Goal: Check status: Check status

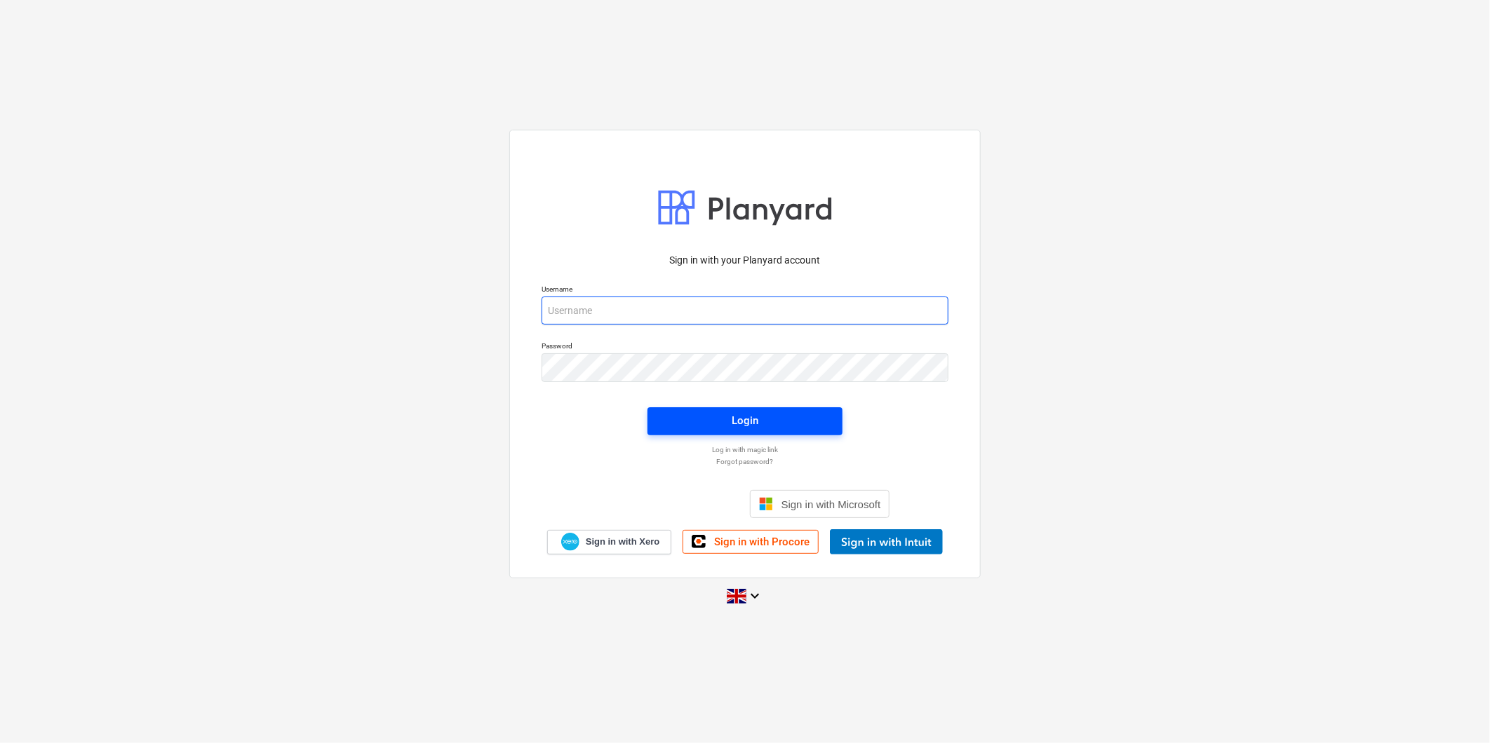
type input "[PERSON_NAME][EMAIL_ADDRESS][PERSON_NAME][DOMAIN_NAME]"
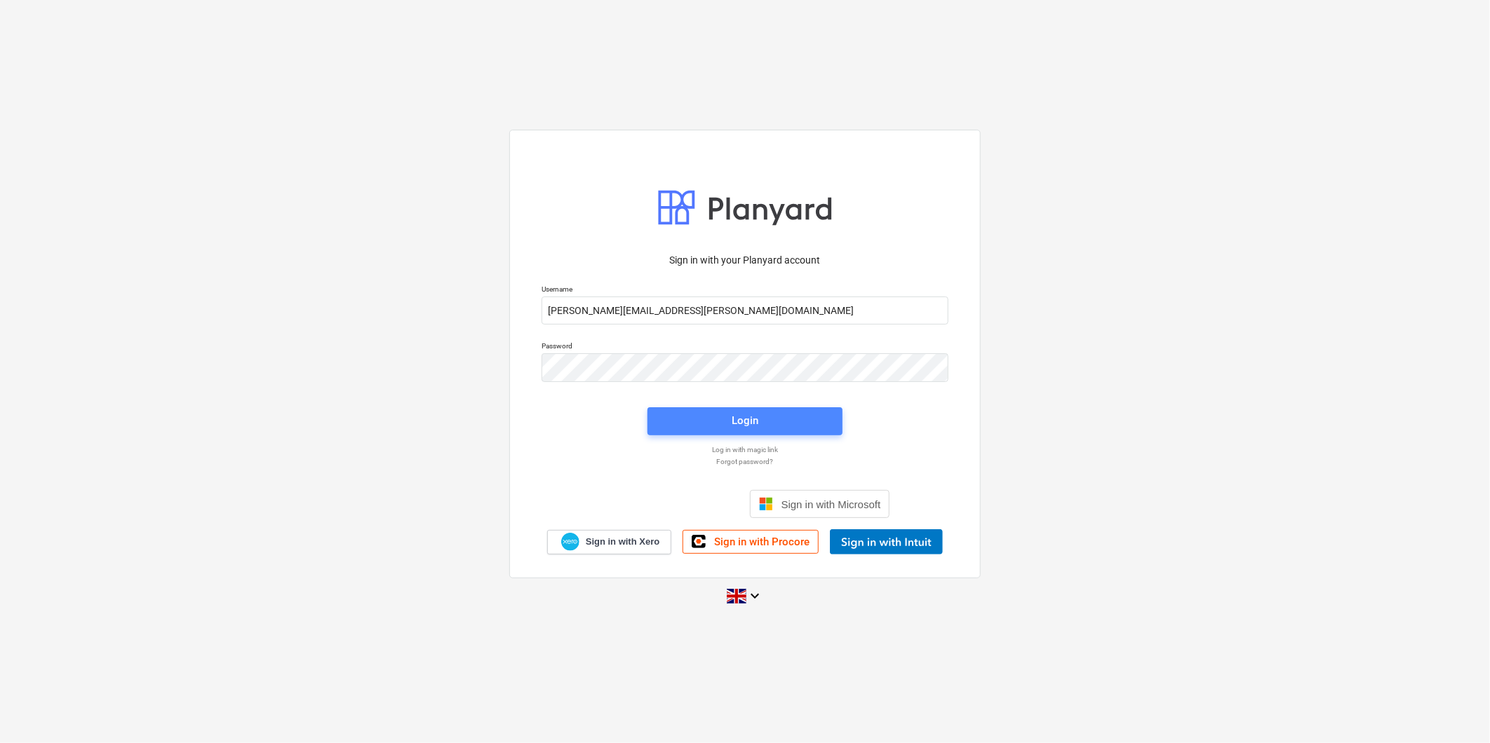
click at [696, 414] on span "Login" at bounding box center [744, 421] width 161 height 18
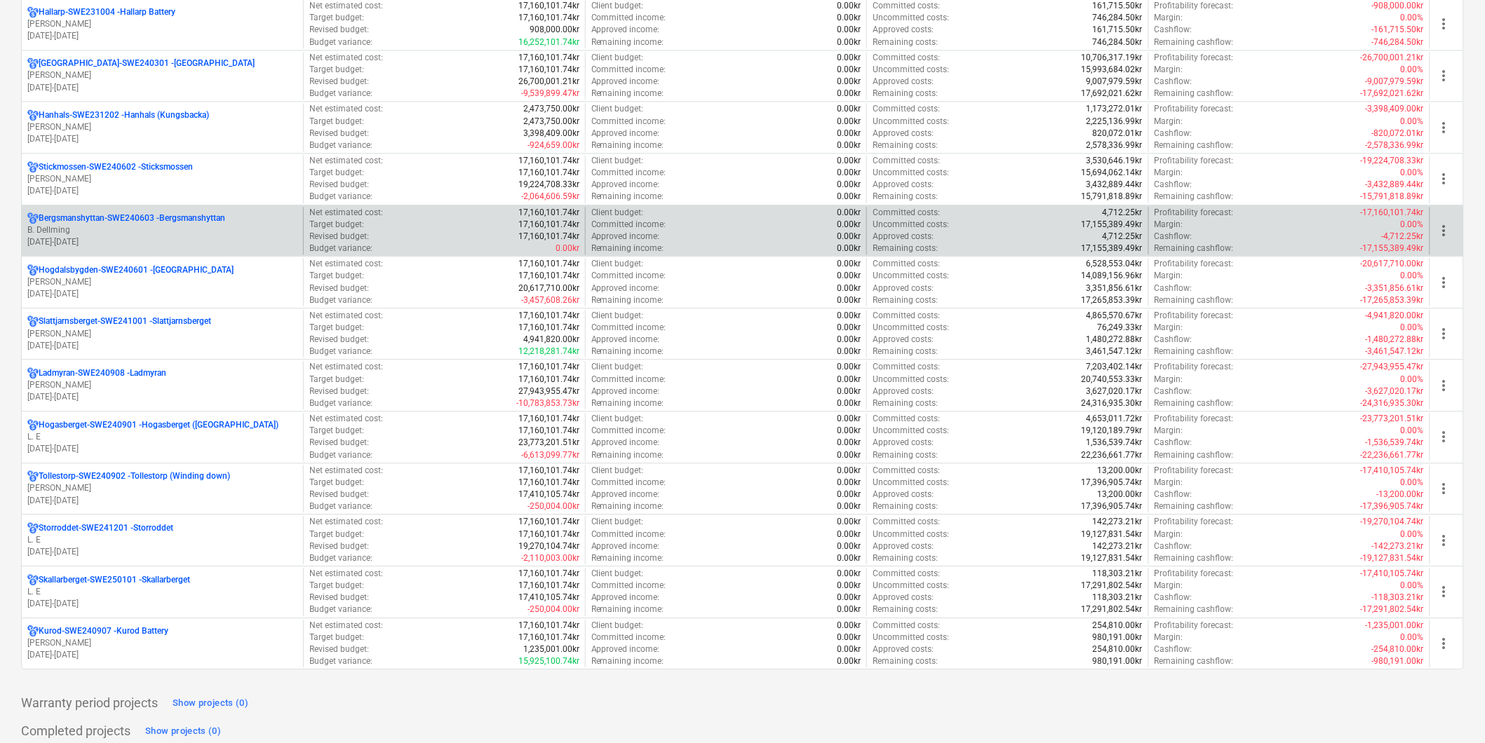
scroll to position [1096, 0]
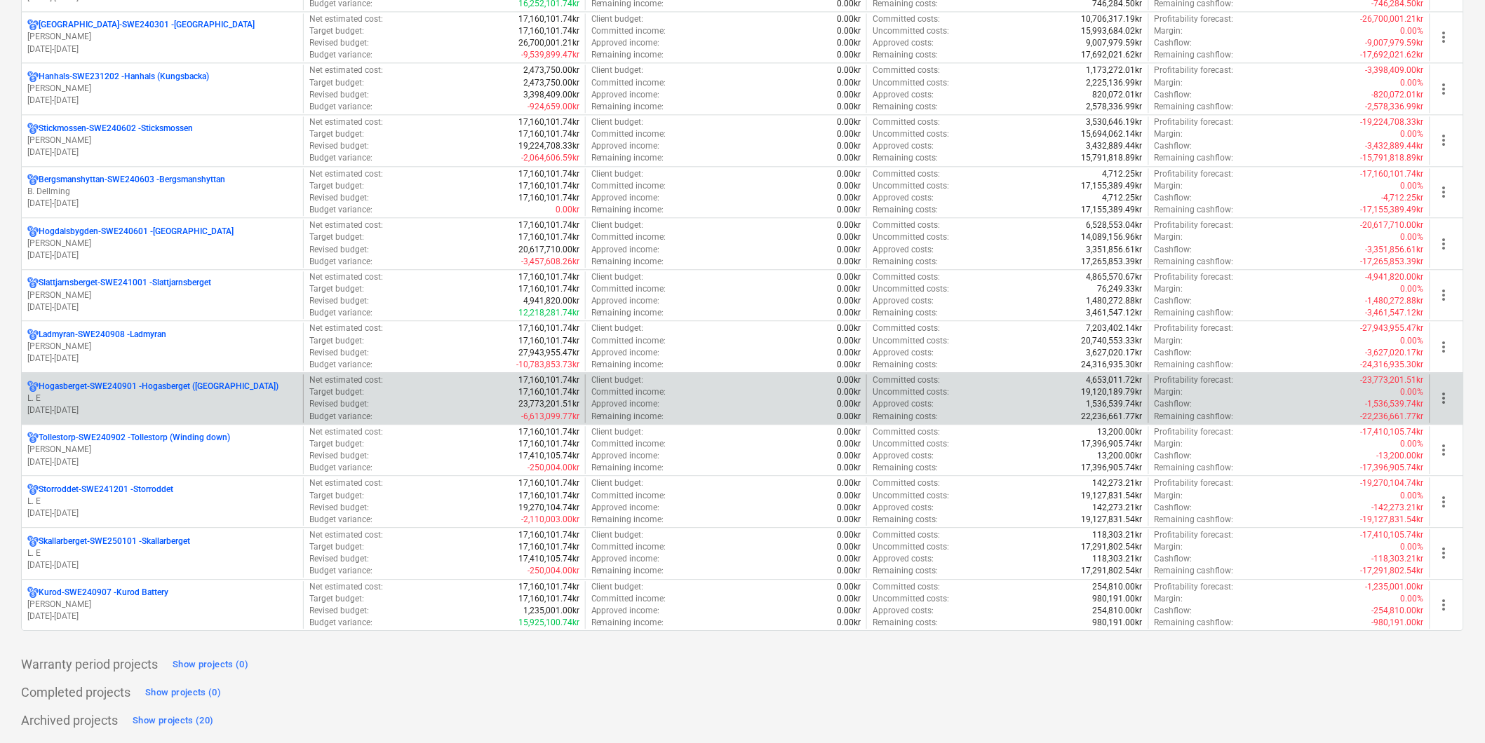
click at [168, 405] on p "[DATE] - [DATE]" at bounding box center [162, 411] width 270 height 12
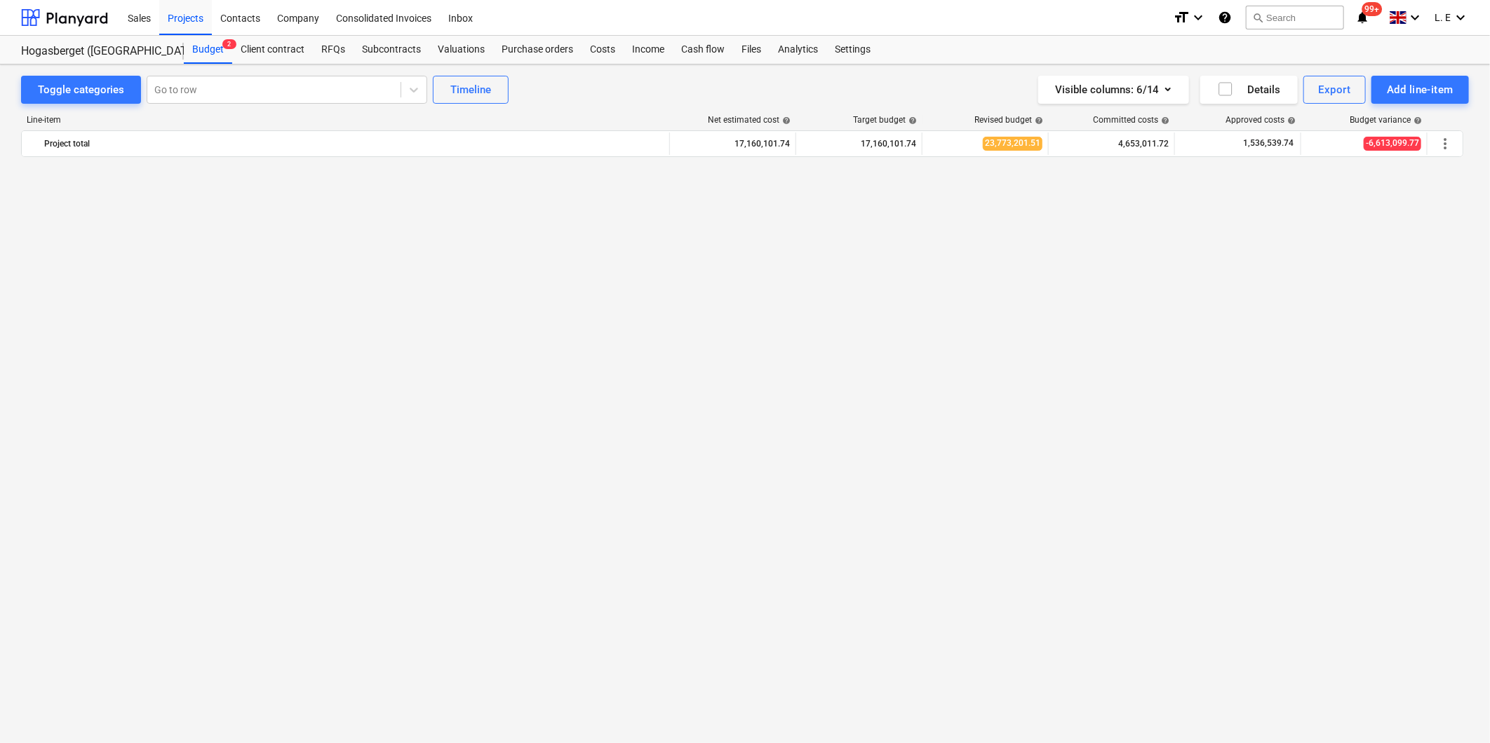
scroll to position [1858, 0]
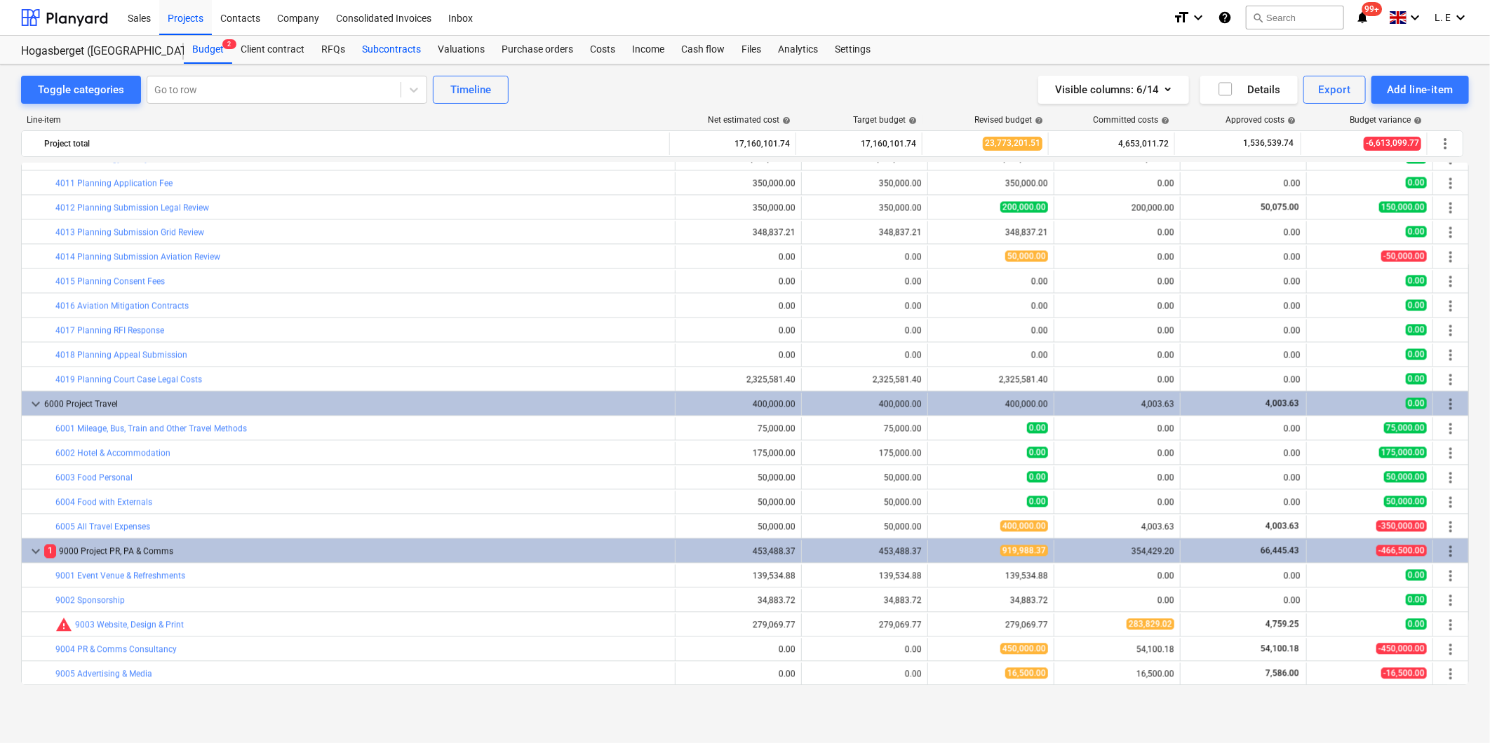
click at [381, 53] on div "Subcontracts" at bounding box center [391, 50] width 76 height 28
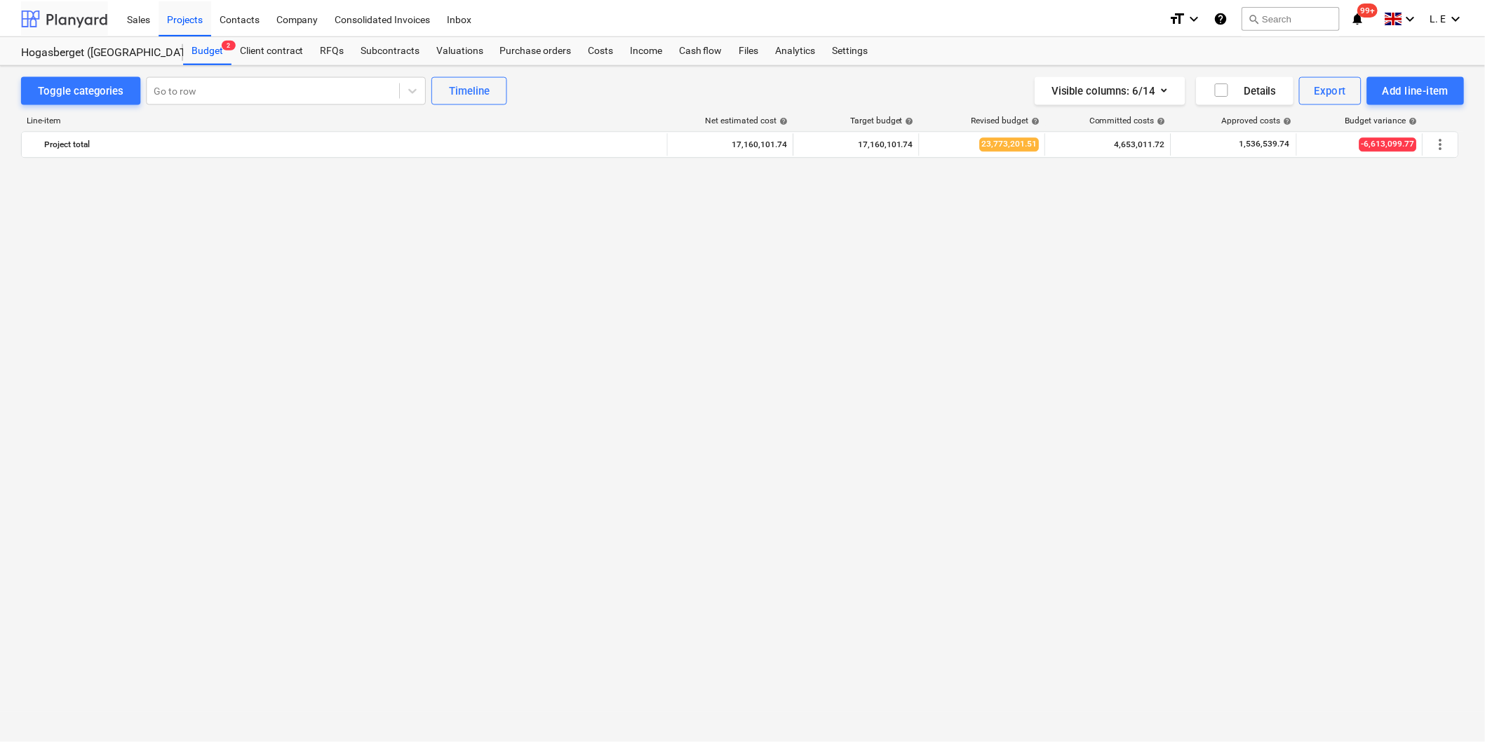
scroll to position [1858, 0]
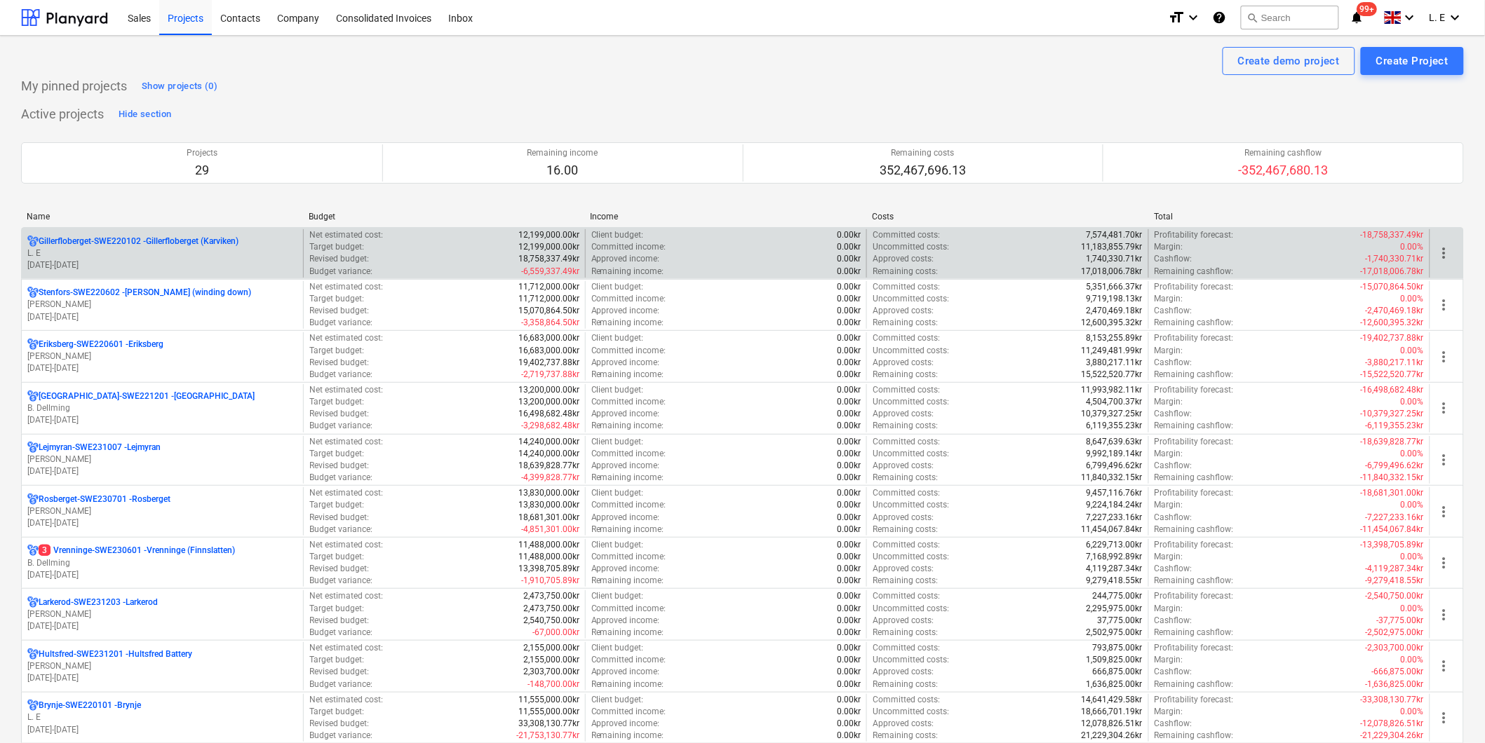
scroll to position [78, 0]
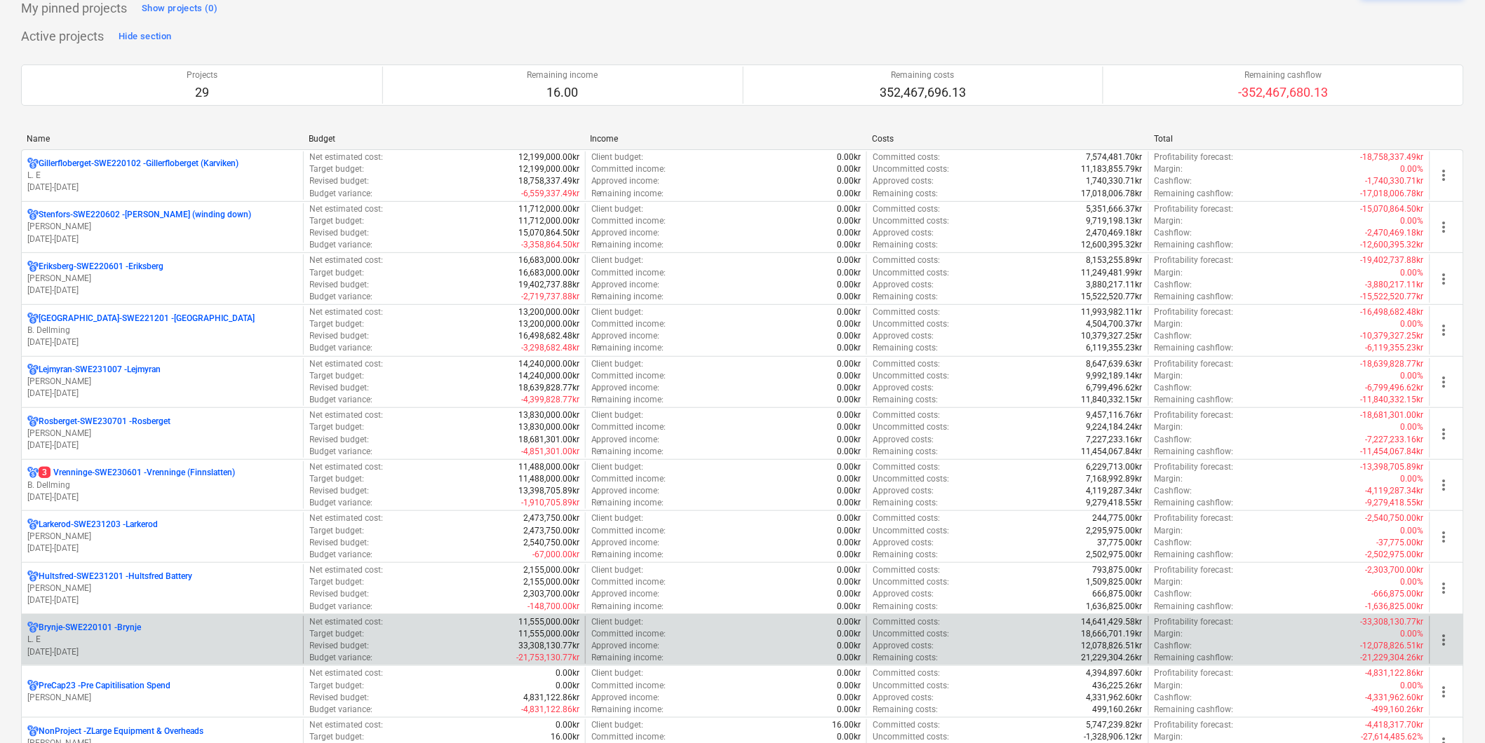
click at [114, 627] on p "Brynje-SWE220101 - Brynje" at bounding box center [90, 628] width 102 height 12
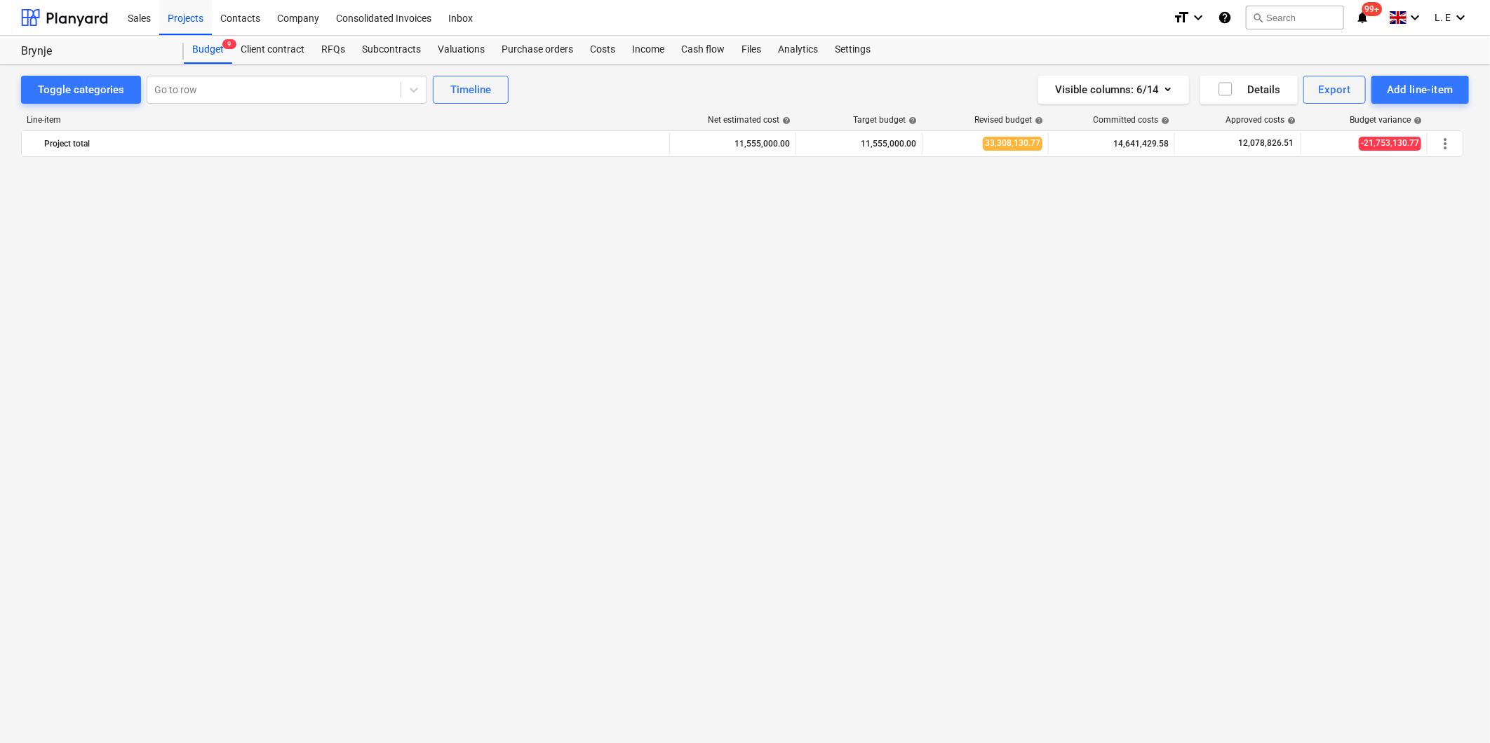
scroll to position [1123, 0]
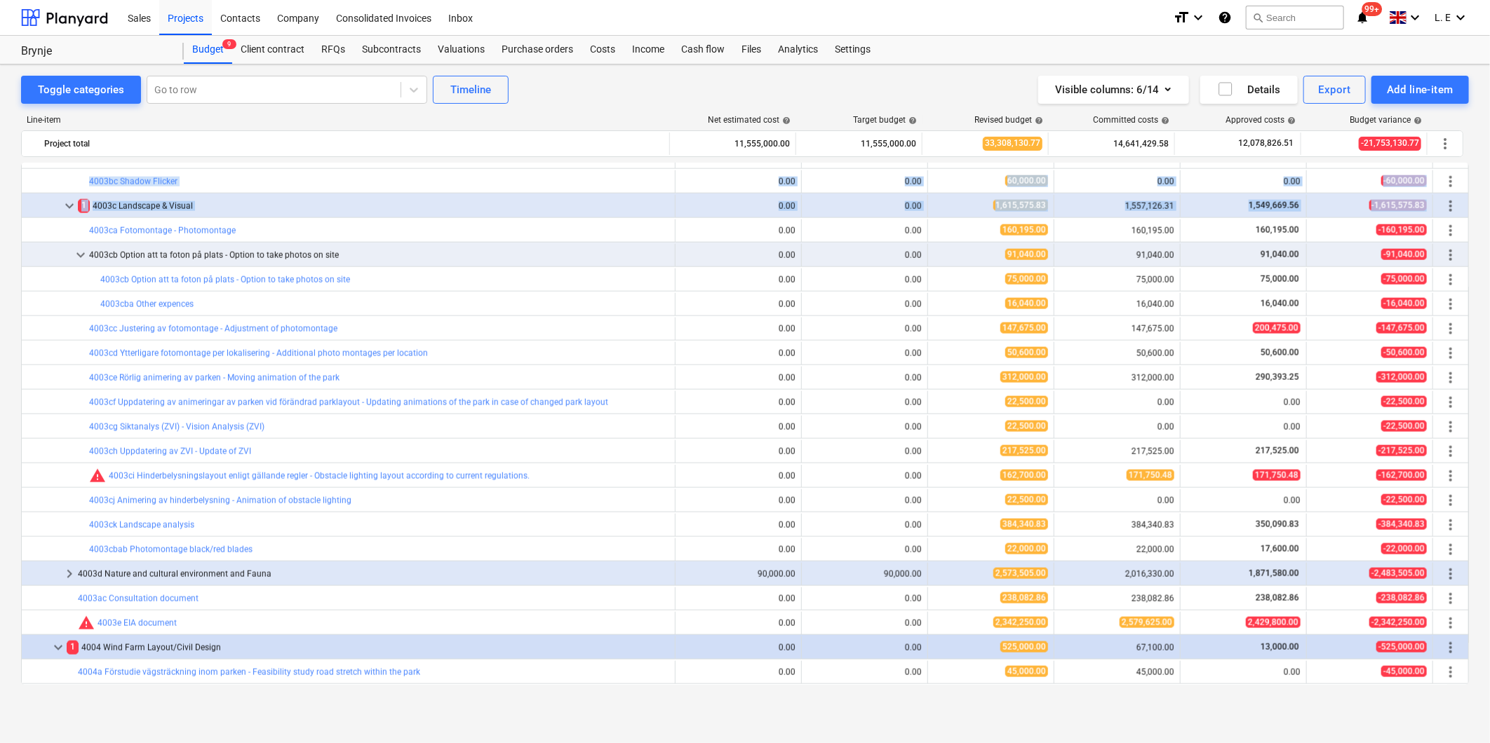
drag, startPoint x: 1468, startPoint y: 408, endPoint x: 1466, endPoint y: 157, distance: 251.1
click at [1466, 157] on div "Toggle categories Go to row Timeline Visible columns : 6/14 Details Export Add …" at bounding box center [745, 389] width 1490 height 649
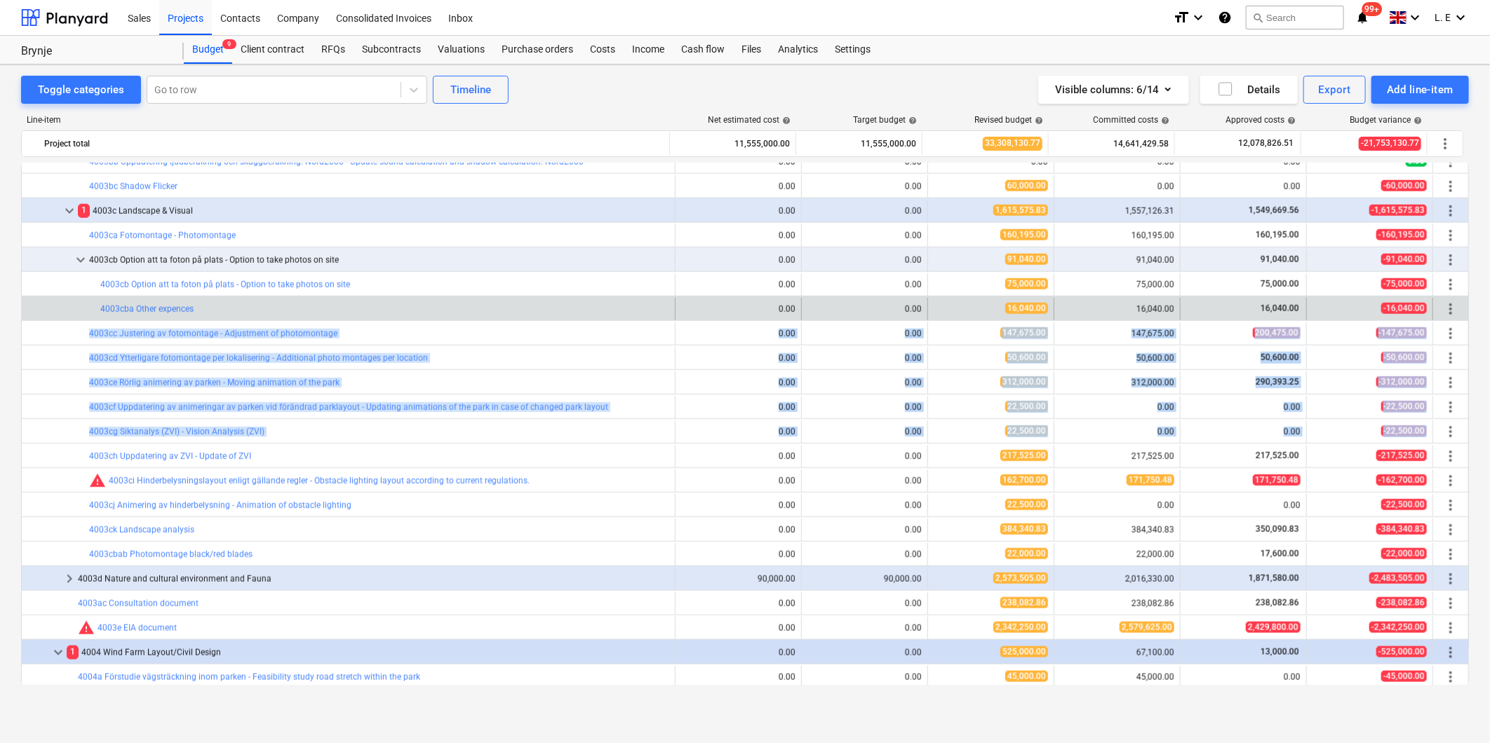
drag, startPoint x: 1463, startPoint y: 428, endPoint x: 1454, endPoint y: 304, distance: 123.8
click at [1454, 304] on div "keyboard_arrow_down 7 4000 Planning & Permitting 1,515,000.00 1,515,000.00 16,6…" at bounding box center [744, 406] width 1447 height 2724
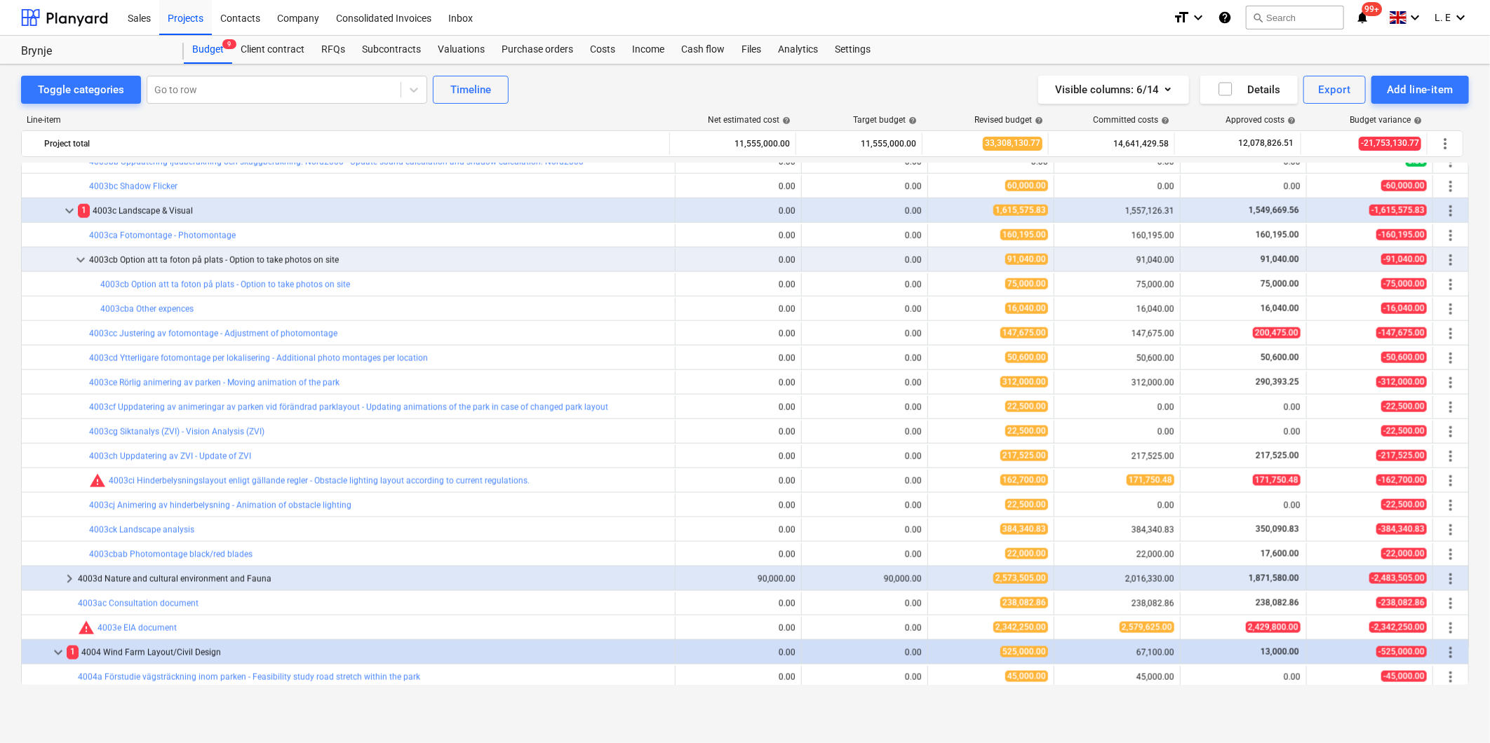
click at [1475, 360] on div "Toggle categories Go to row Timeline Visible columns : 6/14 Details Export Add …" at bounding box center [745, 389] width 1490 height 649
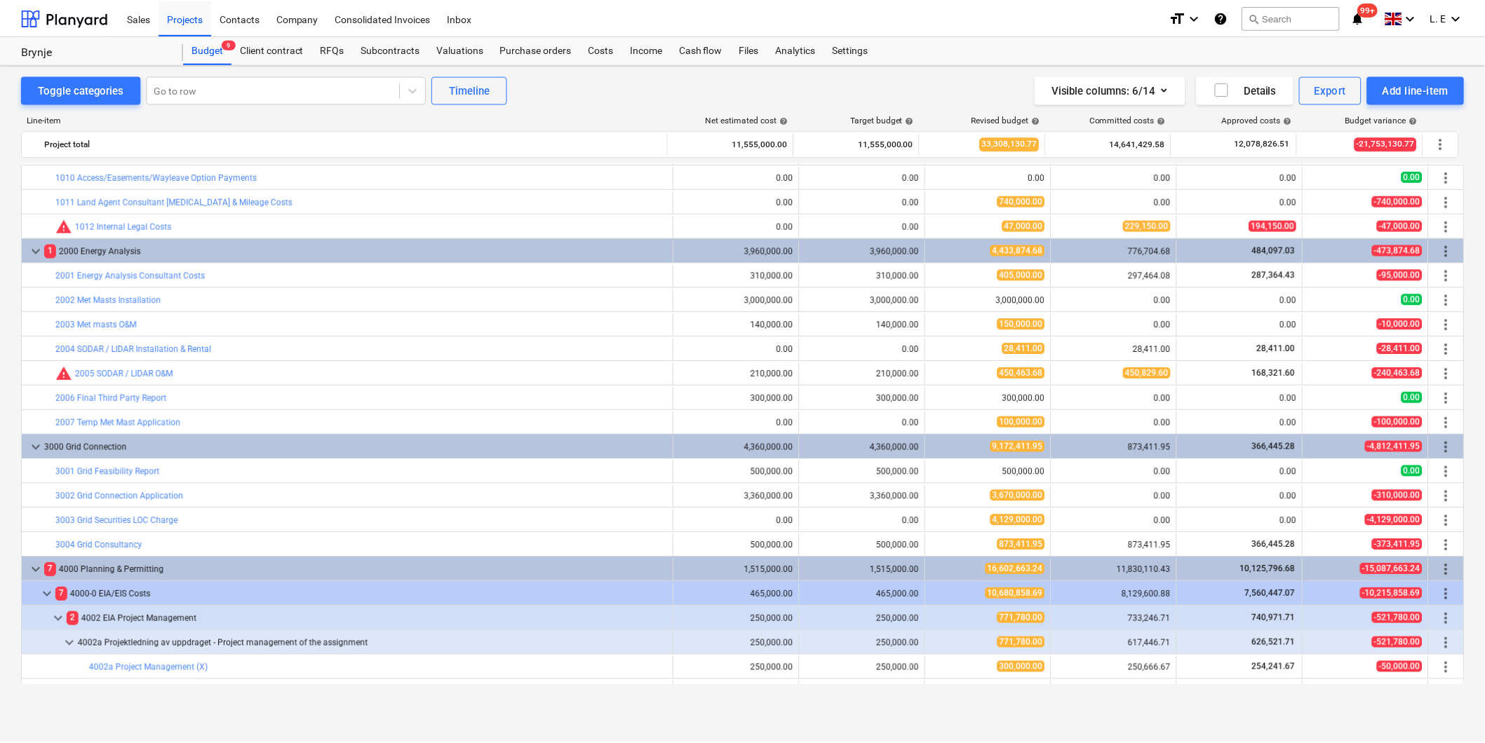
scroll to position [0, 0]
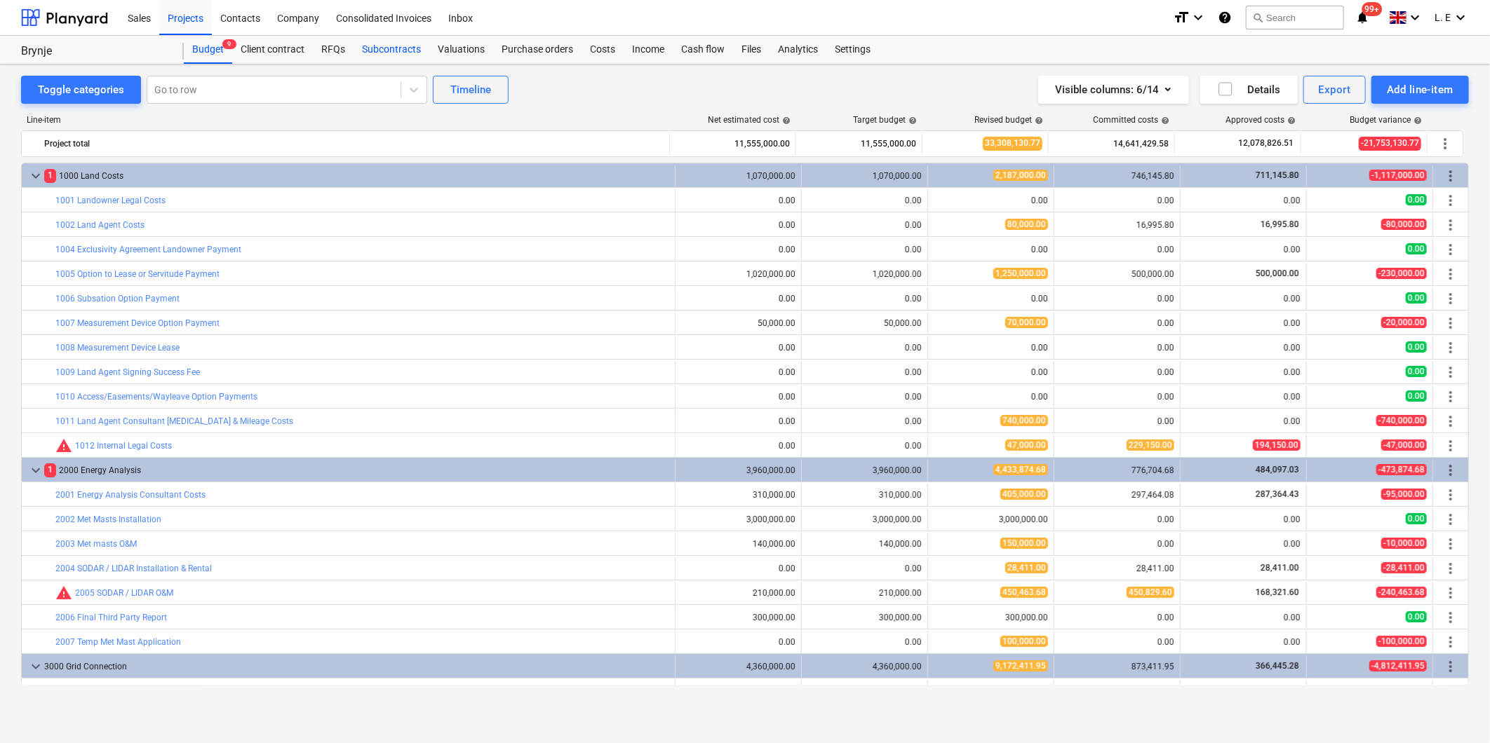
click at [389, 40] on div "Subcontracts" at bounding box center [391, 50] width 76 height 28
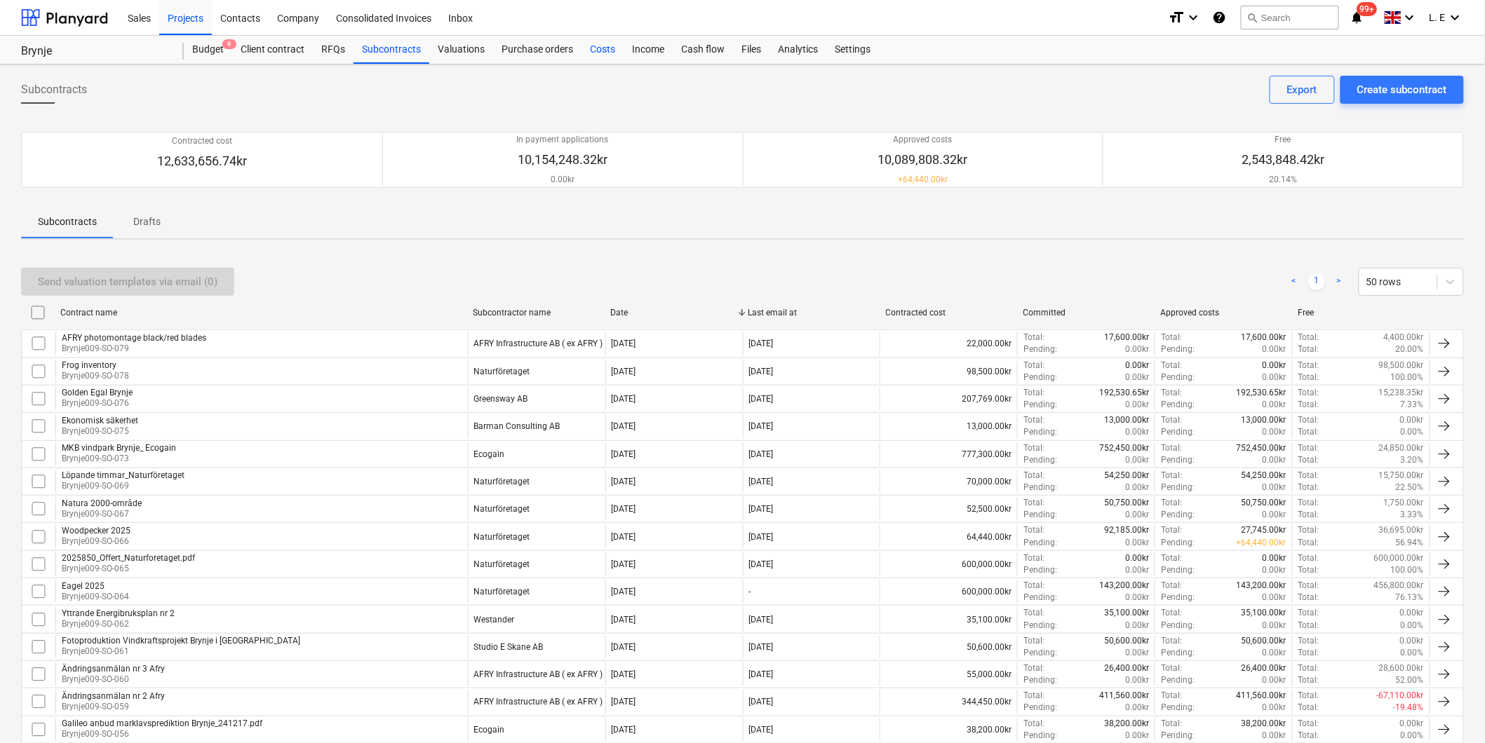
click at [600, 49] on div "Costs" at bounding box center [602, 50] width 42 height 28
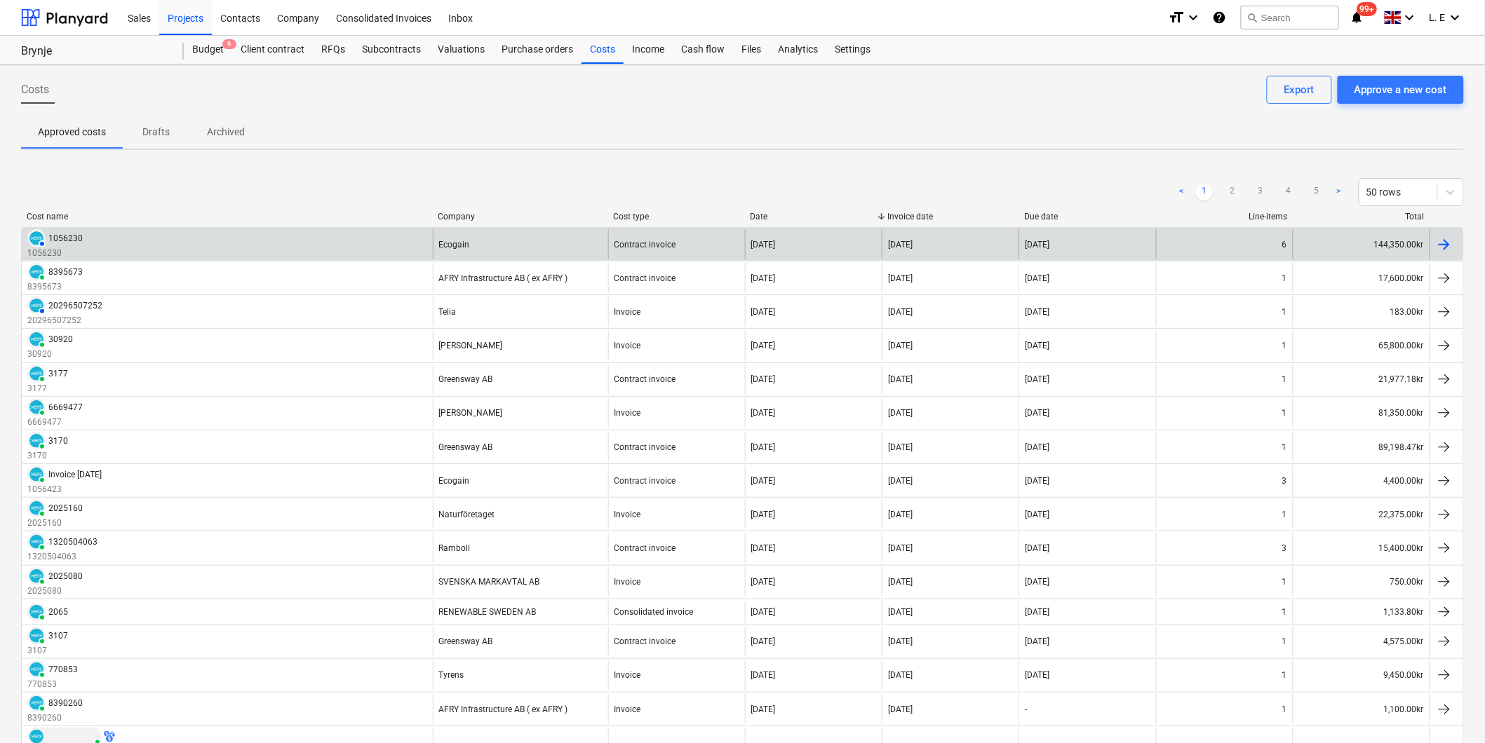
click at [256, 250] on div "AUTHORISED 1056230 1056230" at bounding box center [227, 244] width 411 height 30
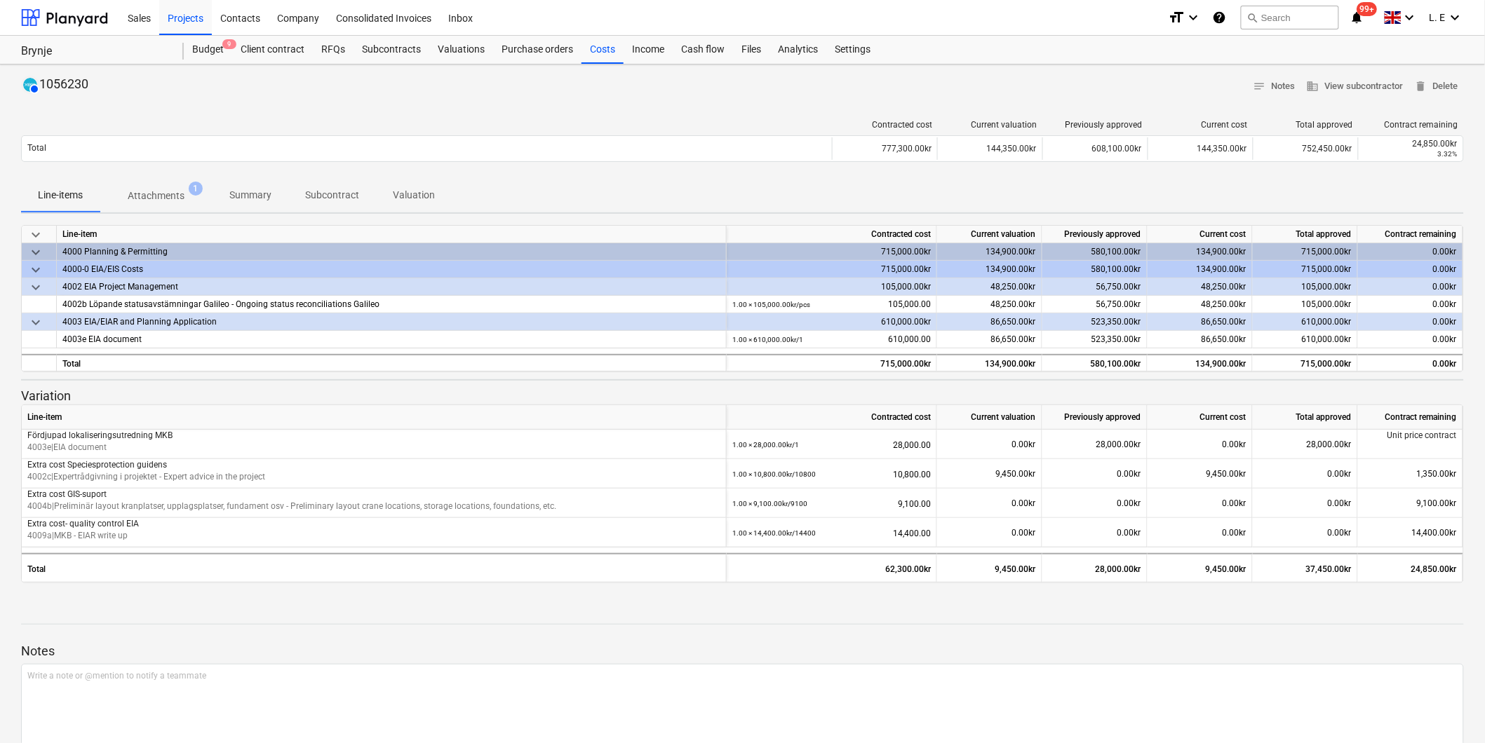
click at [169, 191] on p "Attachments" at bounding box center [156, 196] width 57 height 15
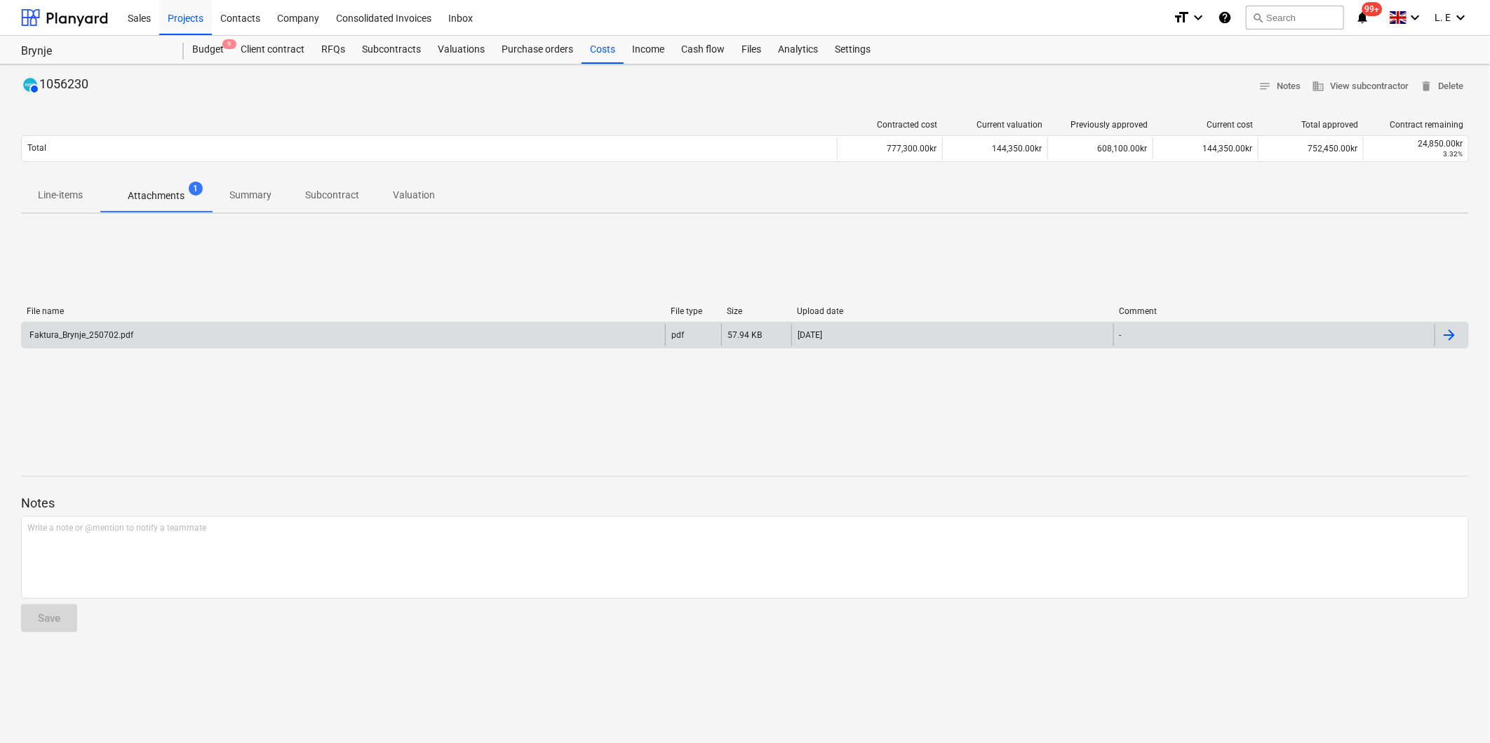
click at [149, 338] on div "Faktura_Brynje_250702.pdf" at bounding box center [343, 335] width 643 height 22
